Goal: Task Accomplishment & Management: Use online tool/utility

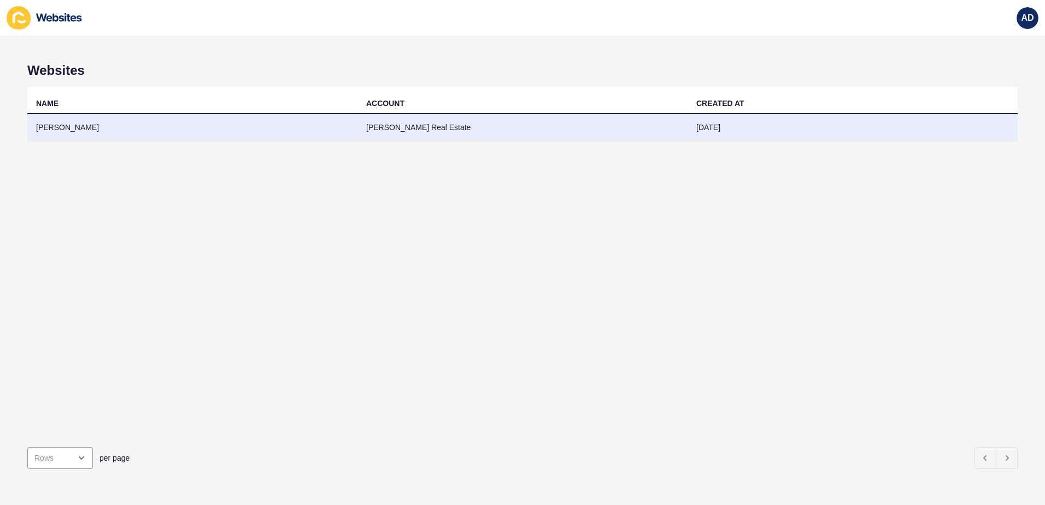
click at [68, 130] on td "[PERSON_NAME]" at bounding box center [192, 127] width 330 height 27
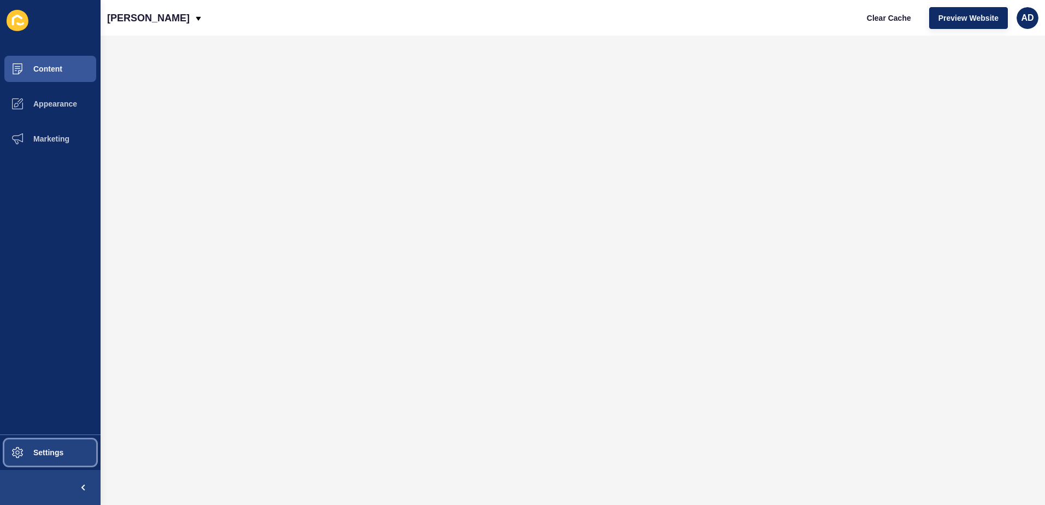
click at [41, 450] on span "Settings" at bounding box center [30, 452] width 65 height 9
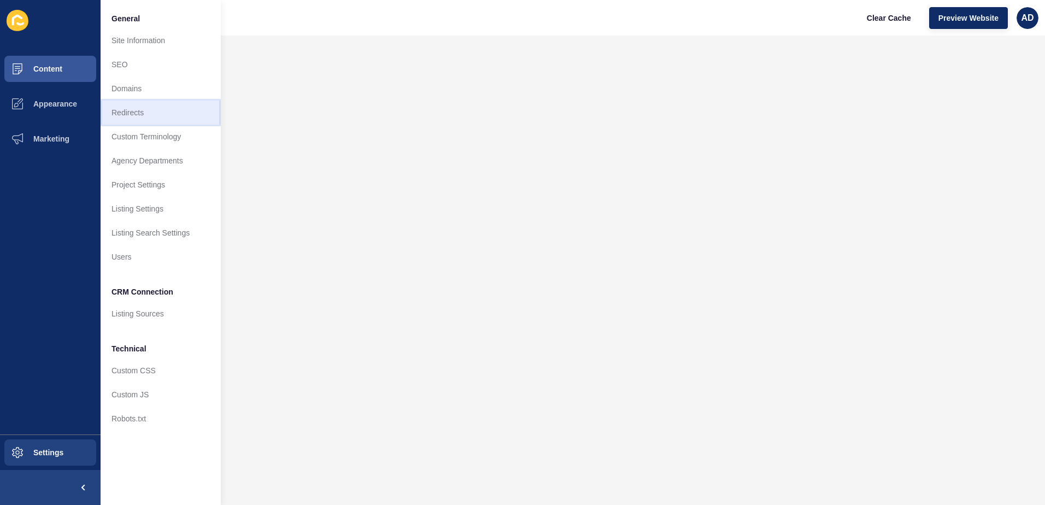
click at [139, 103] on link "Redirects" at bounding box center [161, 113] width 120 height 24
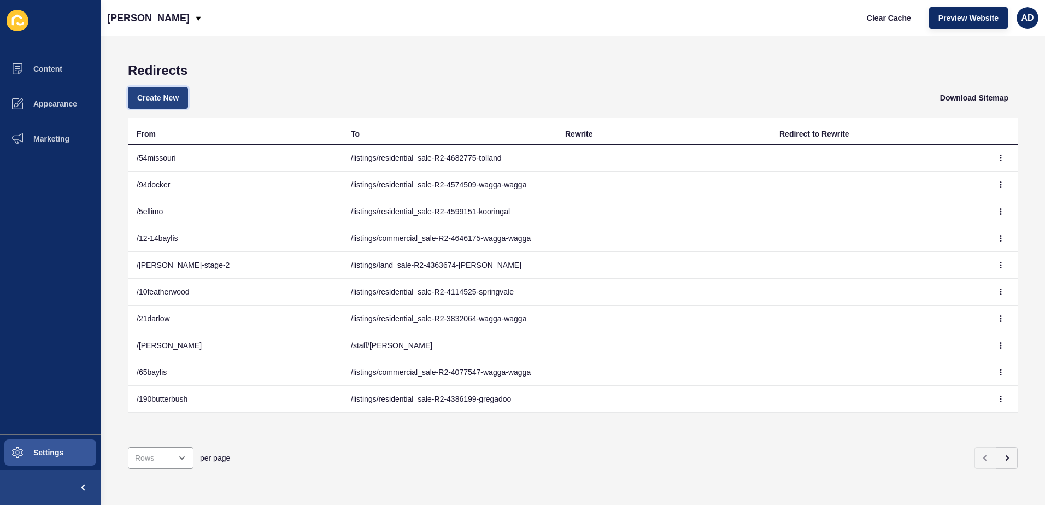
click at [161, 96] on span "Create New" at bounding box center [158, 97] width 42 height 11
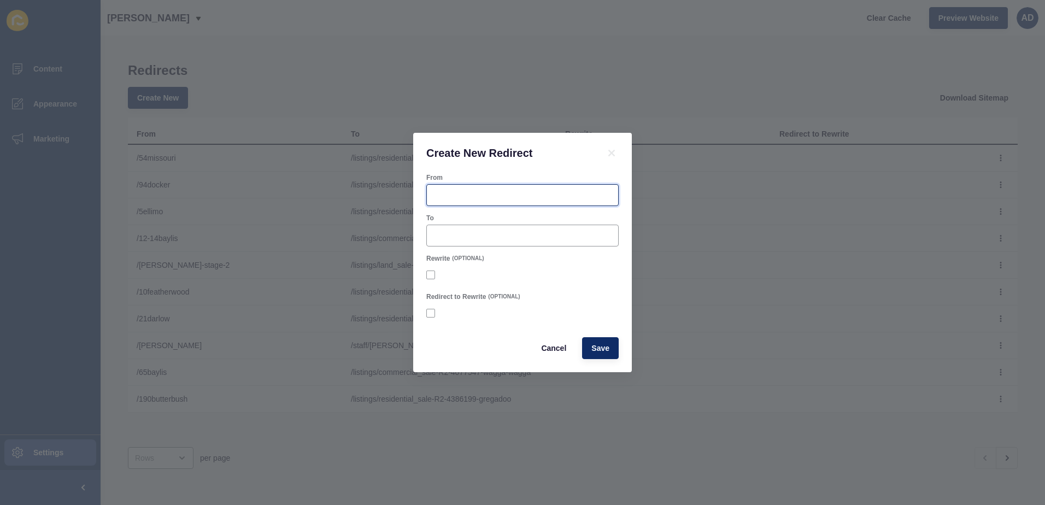
click at [462, 193] on input "From" at bounding box center [522, 195] width 178 height 11
type input "/355hampden"
paste input "[URL][DOMAIN_NAME]"
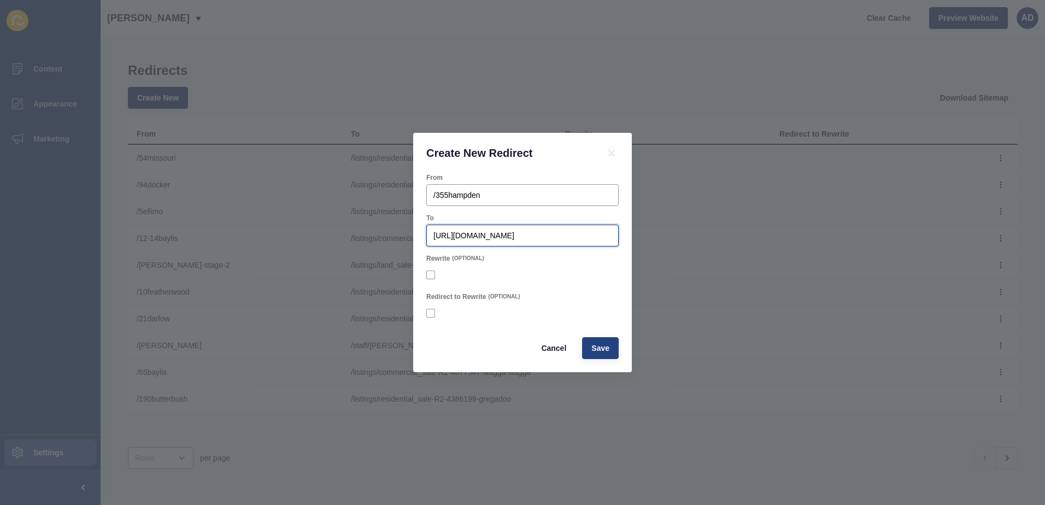
type input "[URL][DOMAIN_NAME]"
click at [601, 342] on button "Save" at bounding box center [600, 348] width 37 height 22
